Goal: Information Seeking & Learning: Learn about a topic

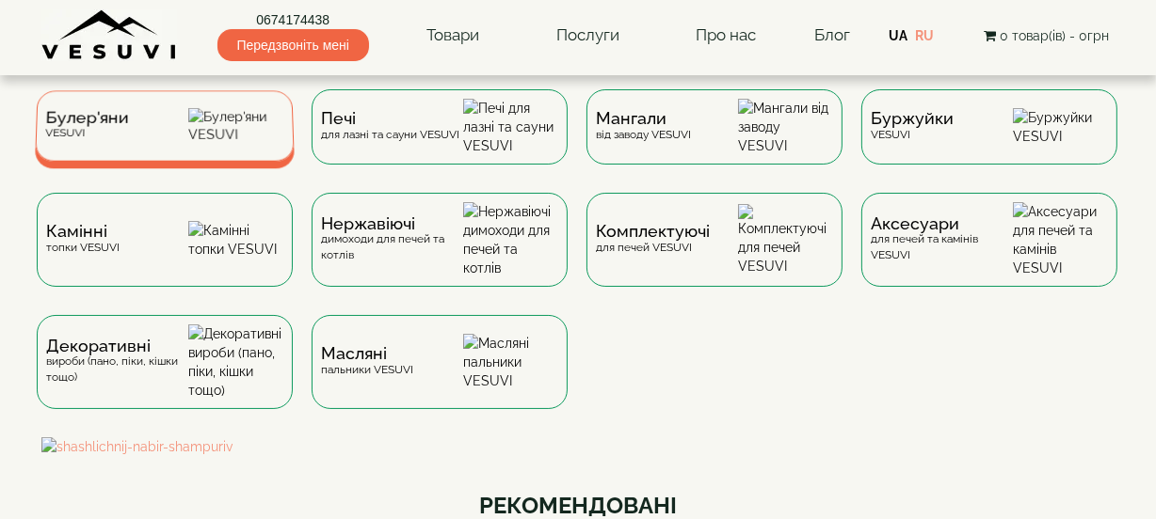
click at [179, 142] on div "Булер'яни VESUVI" at bounding box center [165, 125] width 260 height 71
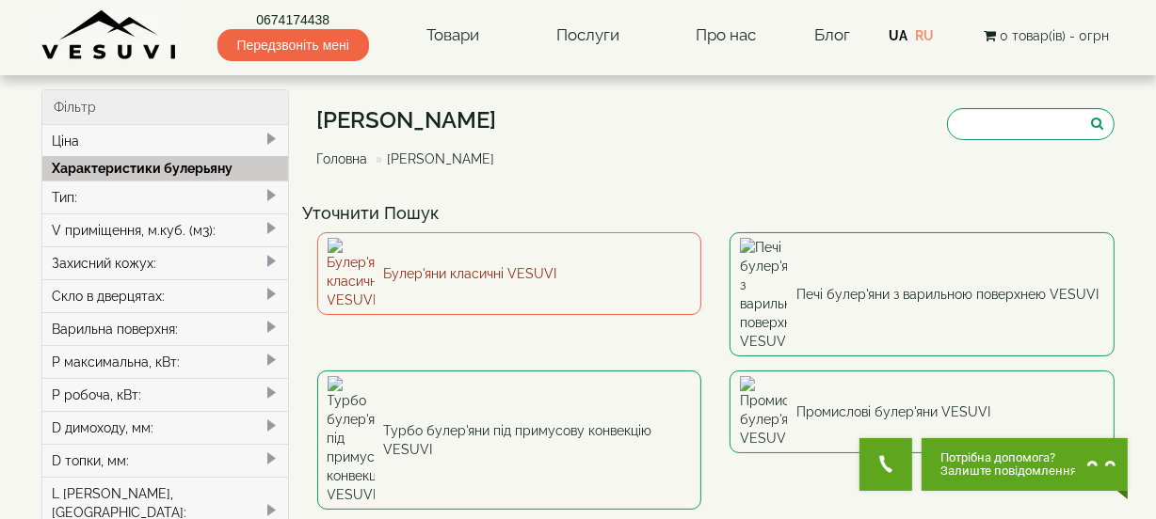
click at [442, 259] on link "Булер'яни класичні VESUVI" at bounding box center [509, 273] width 385 height 83
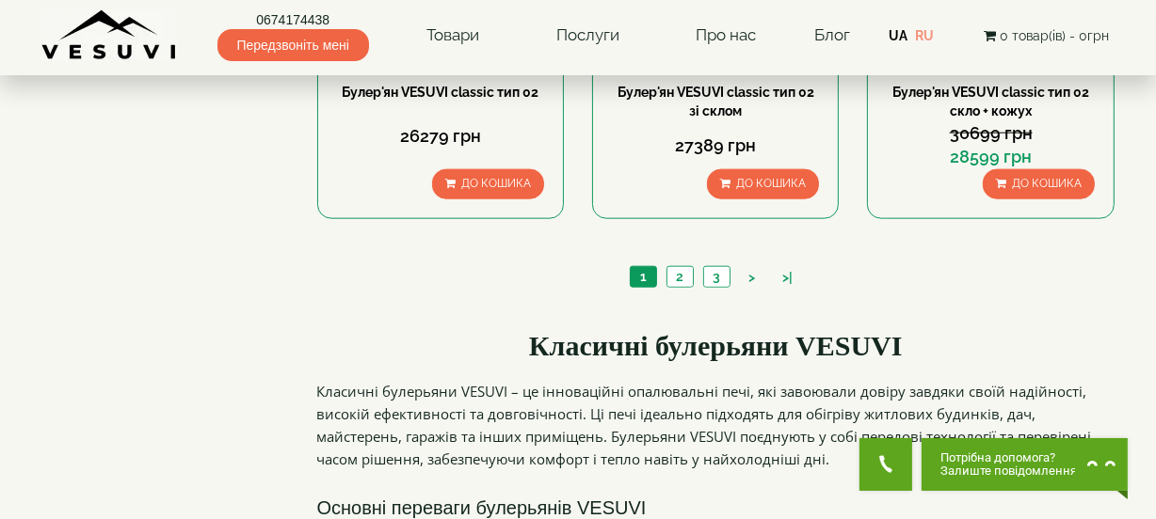
scroll to position [1967, 0]
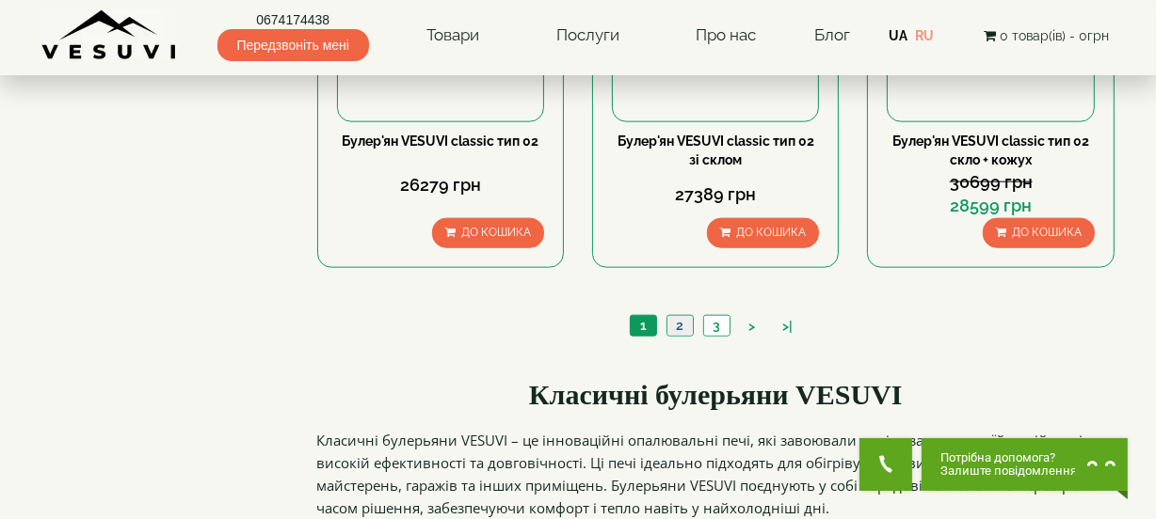
click at [681, 316] on link "2" at bounding box center [679, 326] width 26 height 20
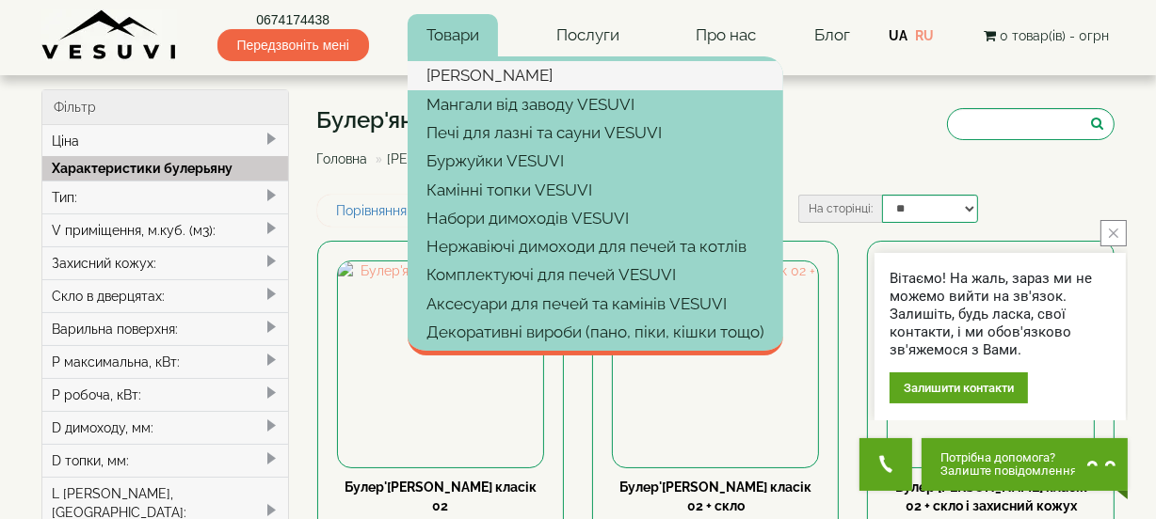
click at [479, 80] on link "[PERSON_NAME]" at bounding box center [594, 75] width 375 height 28
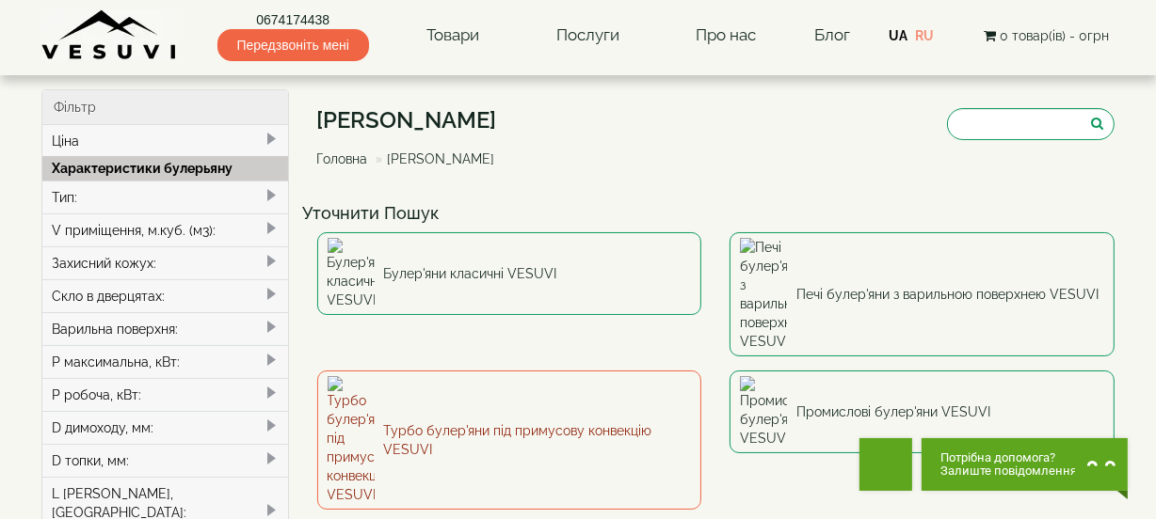
click at [507, 371] on link "Турбо булер'яни під примусову конвекцію VESUVI" at bounding box center [509, 440] width 385 height 139
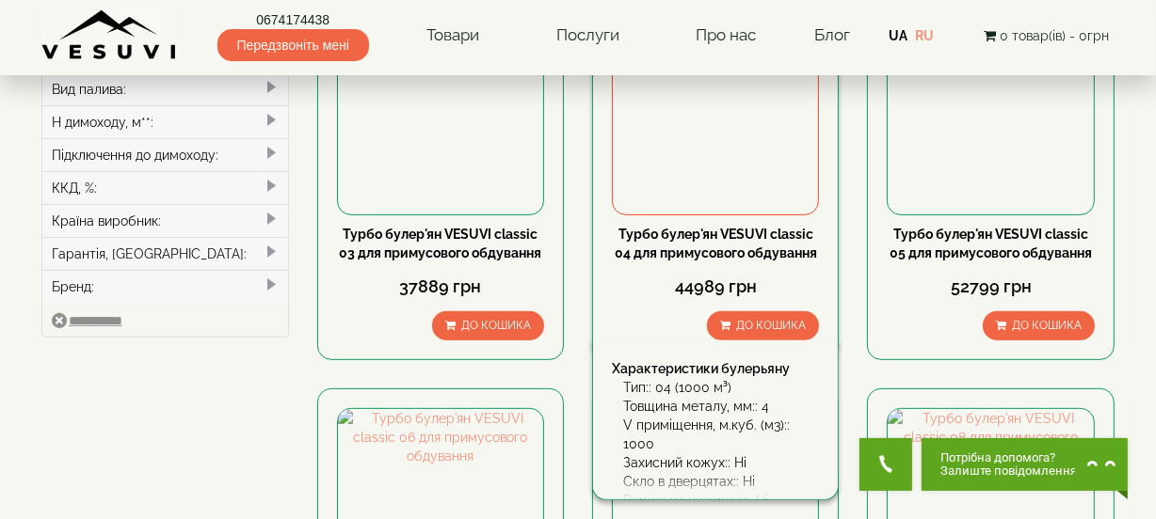
scroll to position [684, 0]
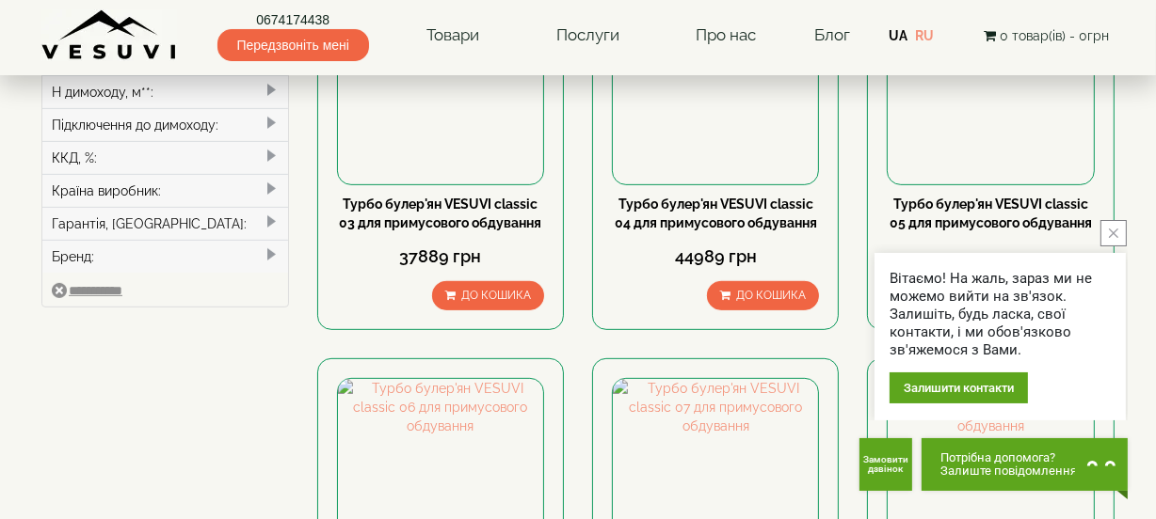
click at [1117, 237] on icon "close button" at bounding box center [1112, 233] width 9 height 9
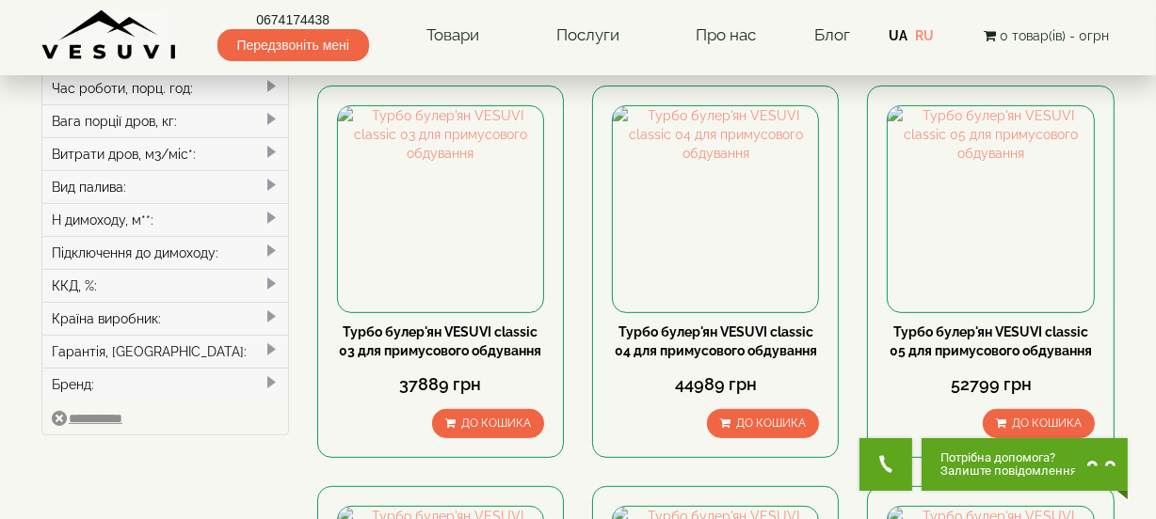
scroll to position [598, 0]
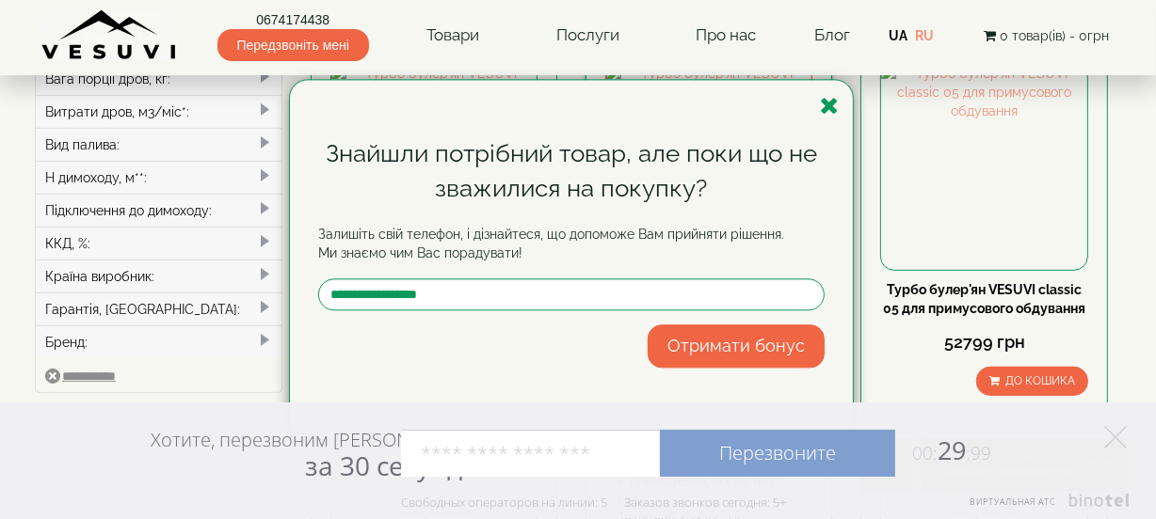
click at [826, 104] on icon "button" at bounding box center [829, 106] width 19 height 24
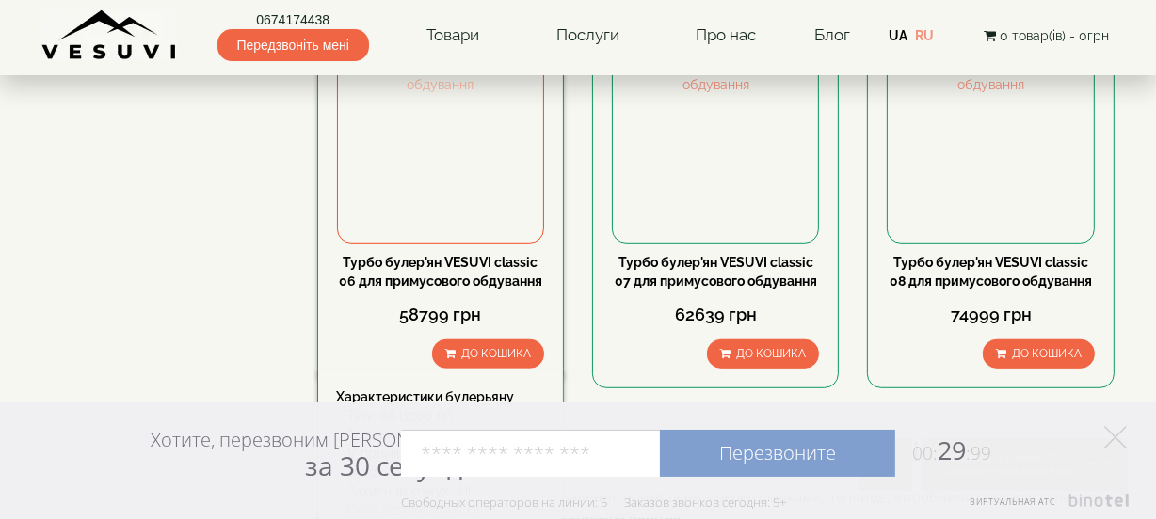
scroll to position [1026, 0]
drag, startPoint x: 440, startPoint y: 271, endPoint x: 389, endPoint y: 268, distance: 51.8
click at [389, 268] on link "Турбо булер'ян VESUVI classic 06 для примусового обдування" at bounding box center [440, 272] width 203 height 34
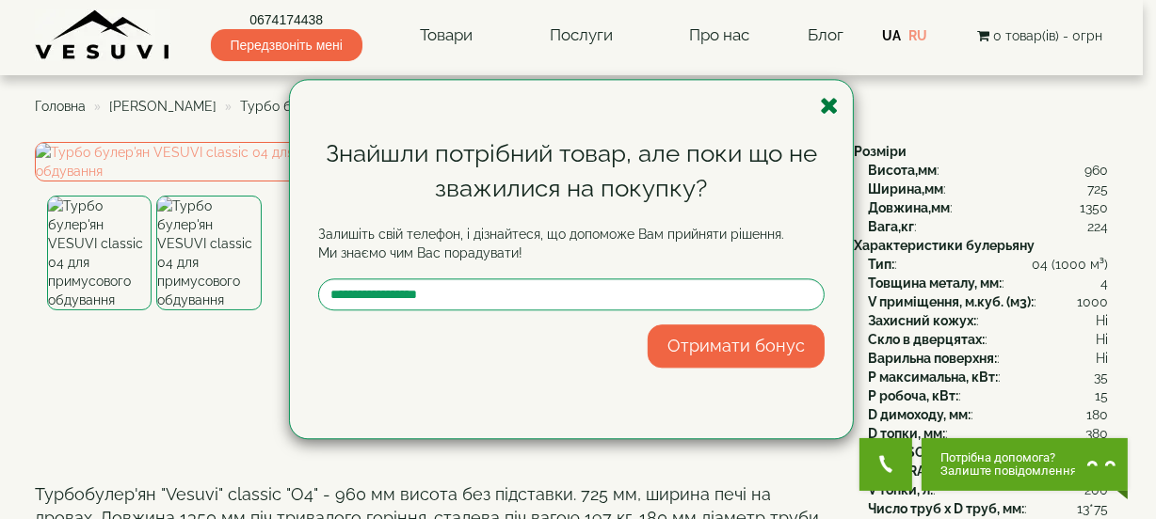
click at [829, 105] on icon "button" at bounding box center [829, 106] width 19 height 24
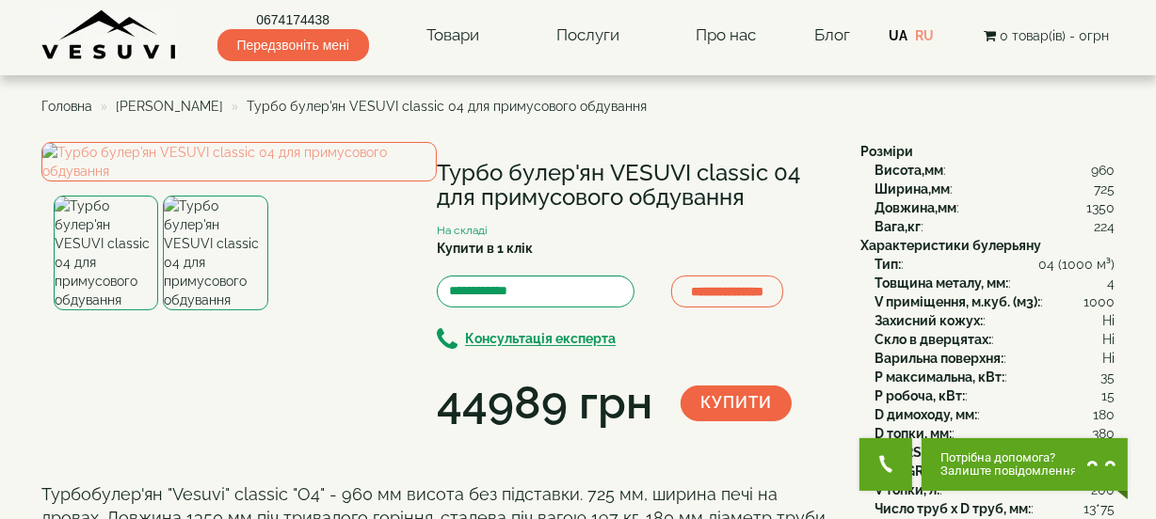
click at [160, 104] on span "[PERSON_NAME]" at bounding box center [169, 106] width 107 height 15
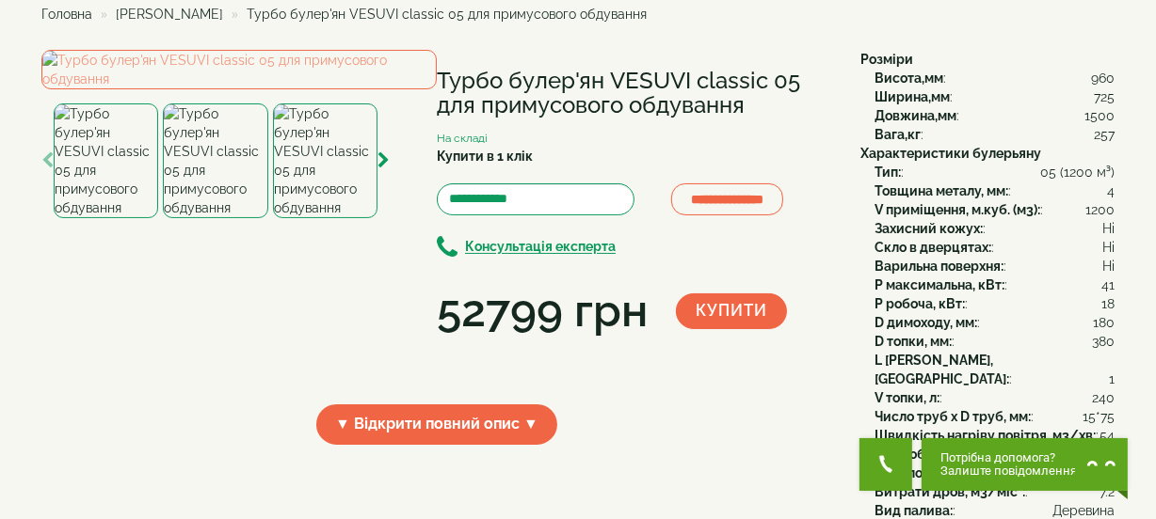
scroll to position [85, 0]
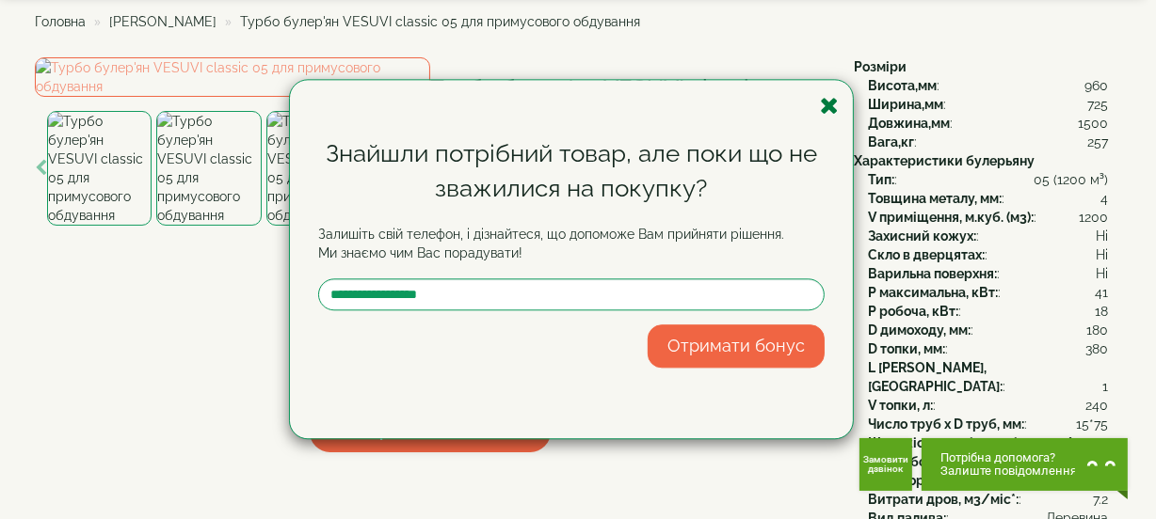
click at [836, 109] on icon "button" at bounding box center [829, 106] width 19 height 24
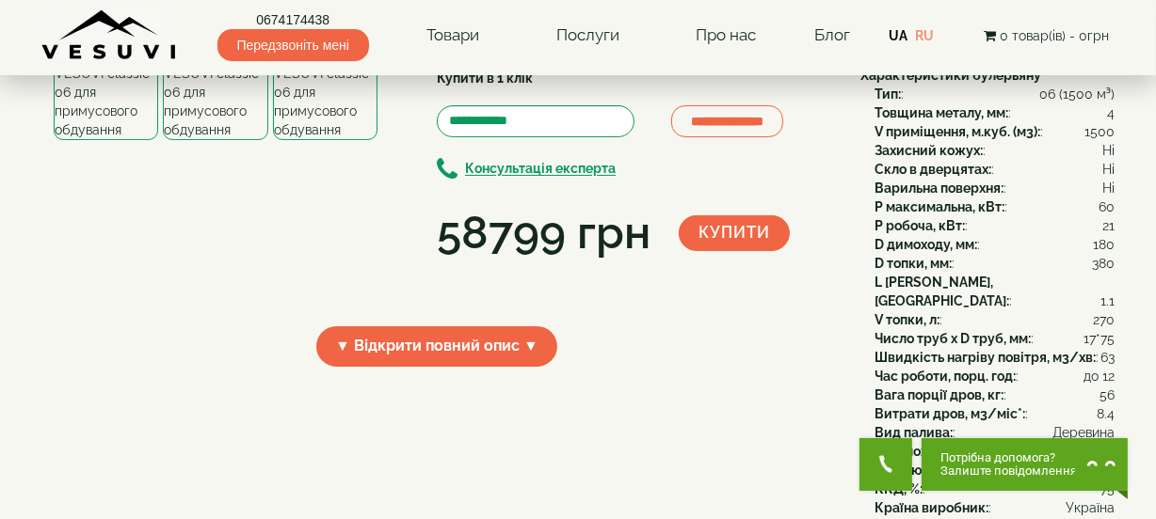
click at [216, 140] on img at bounding box center [215, 82] width 104 height 115
click at [320, 140] on img at bounding box center [325, 82] width 104 height 115
click at [218, 140] on img at bounding box center [215, 82] width 104 height 115
click at [94, 140] on img at bounding box center [106, 82] width 104 height 115
click at [219, 140] on img at bounding box center [215, 82] width 104 height 115
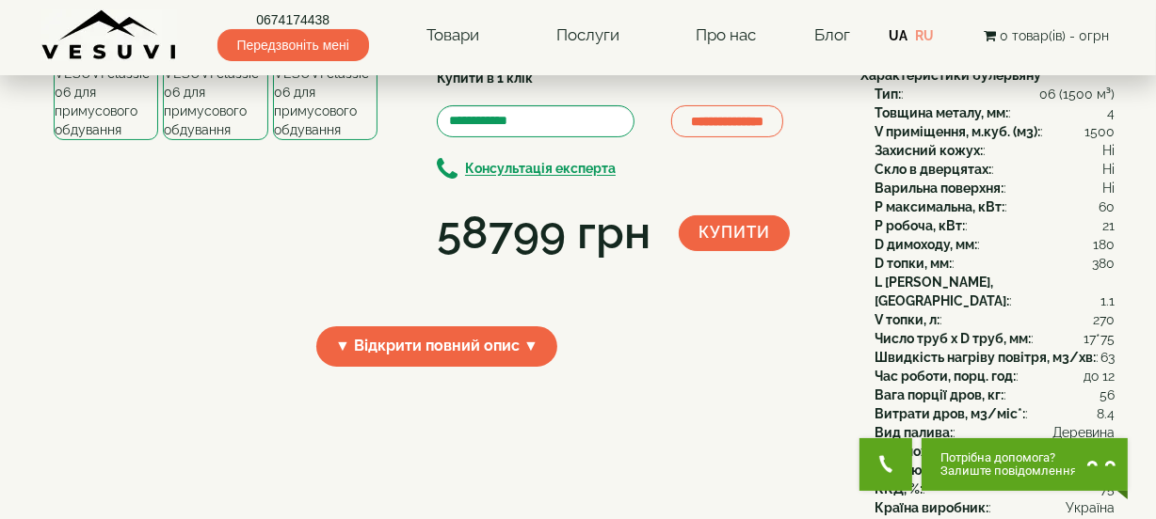
click at [309, 140] on img at bounding box center [325, 82] width 104 height 115
click at [212, 140] on img at bounding box center [215, 82] width 104 height 115
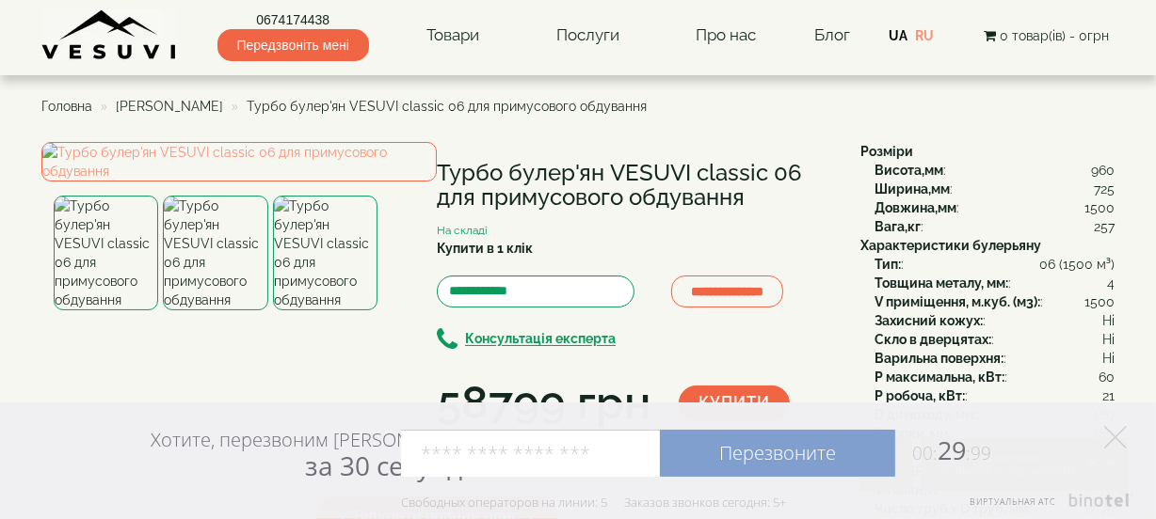
click at [369, 106] on span "Турбо булер'ян VESUVI classic 06 для примусового обдування" at bounding box center [447, 106] width 400 height 15
click at [208, 106] on span "[PERSON_NAME]" at bounding box center [169, 106] width 107 height 15
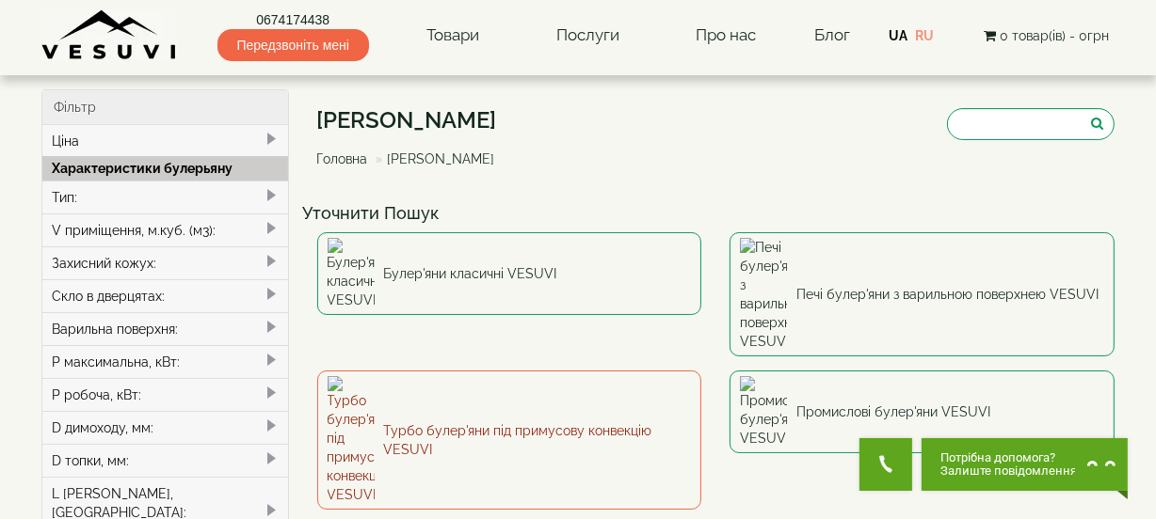
click at [612, 371] on link "Турбо булер'яни під примусову конвекцію VESUVI" at bounding box center [509, 440] width 385 height 139
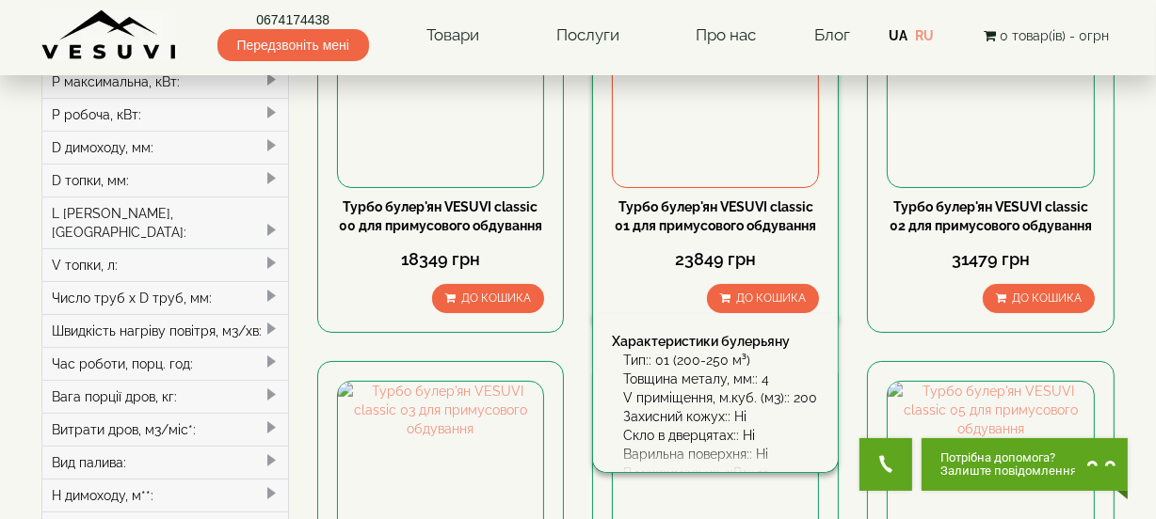
scroll to position [256, 0]
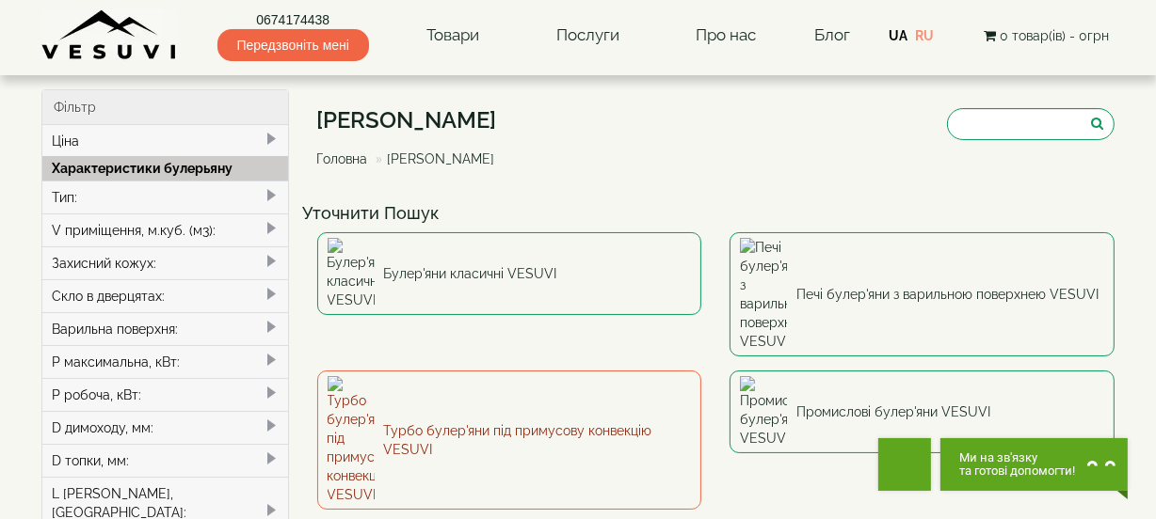
click at [554, 371] on link "Турбо булер'яни під примусову конвекцію VESUVI" at bounding box center [509, 440] width 385 height 139
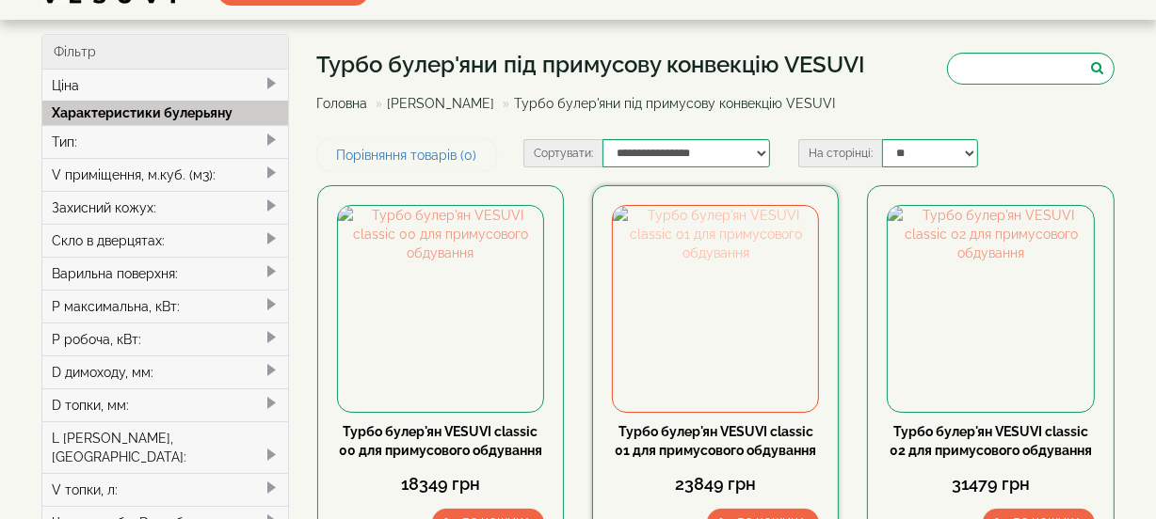
scroll to position [85, 0]
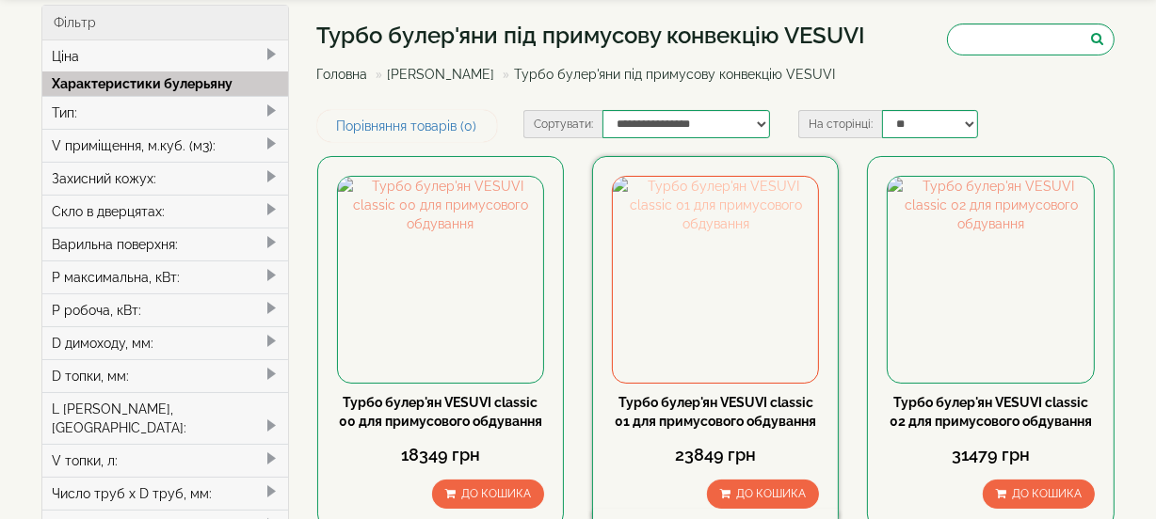
type input "*****"
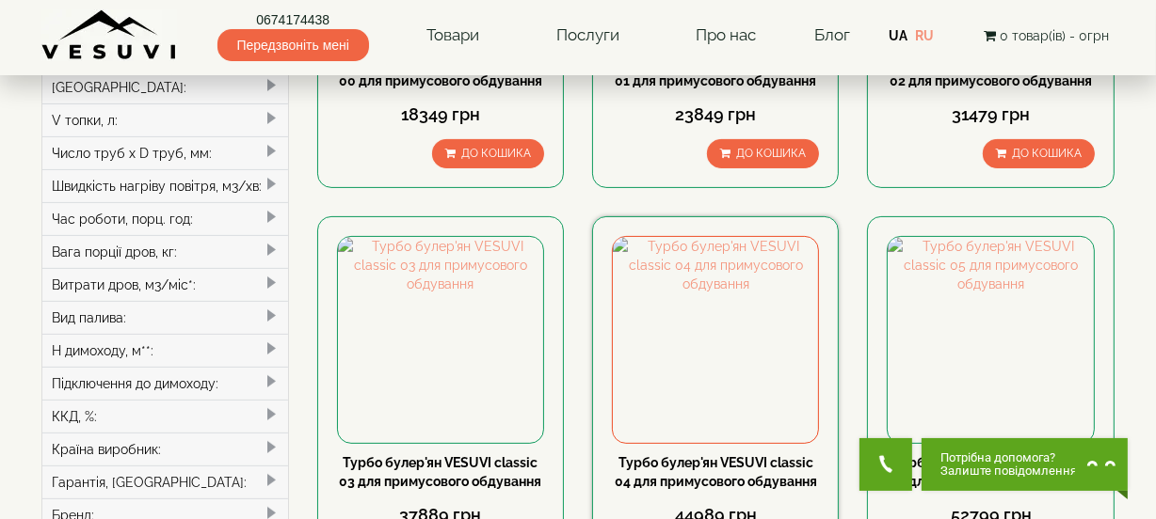
scroll to position [427, 0]
